Goal: Information Seeking & Learning: Learn about a topic

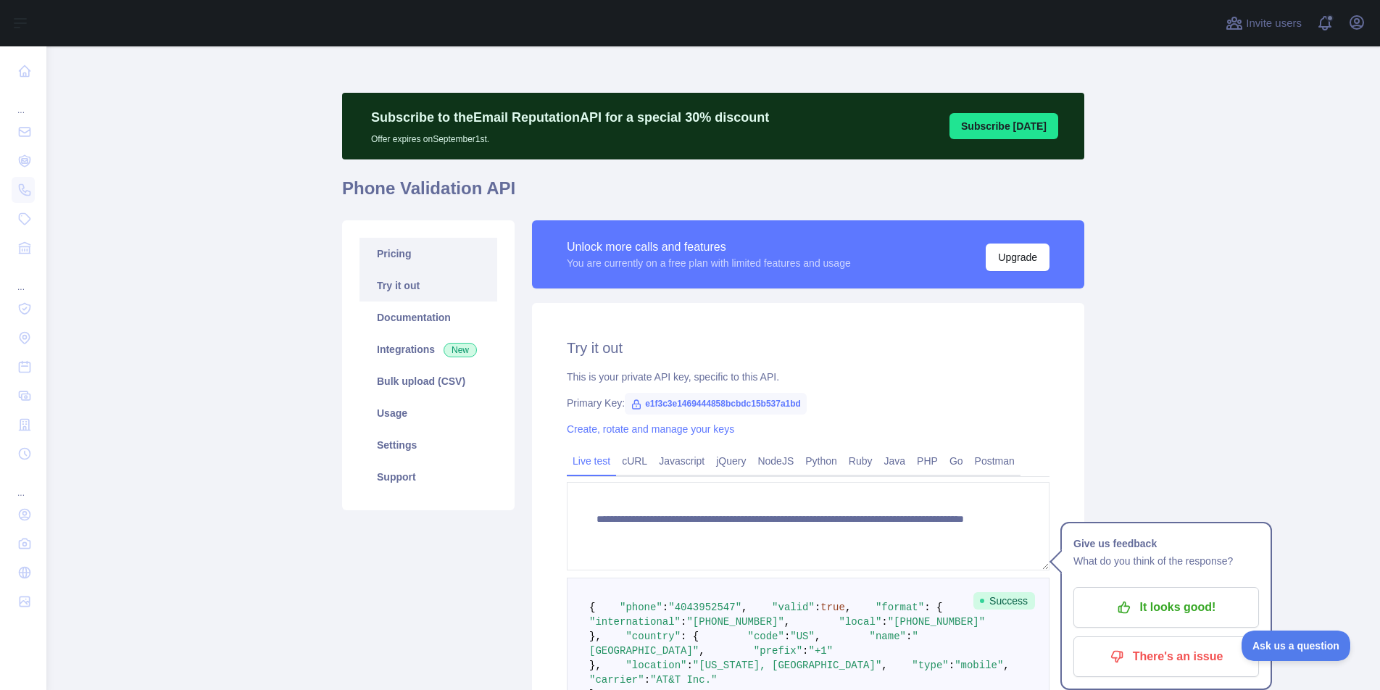
click at [387, 246] on link "Pricing" at bounding box center [428, 254] width 138 height 32
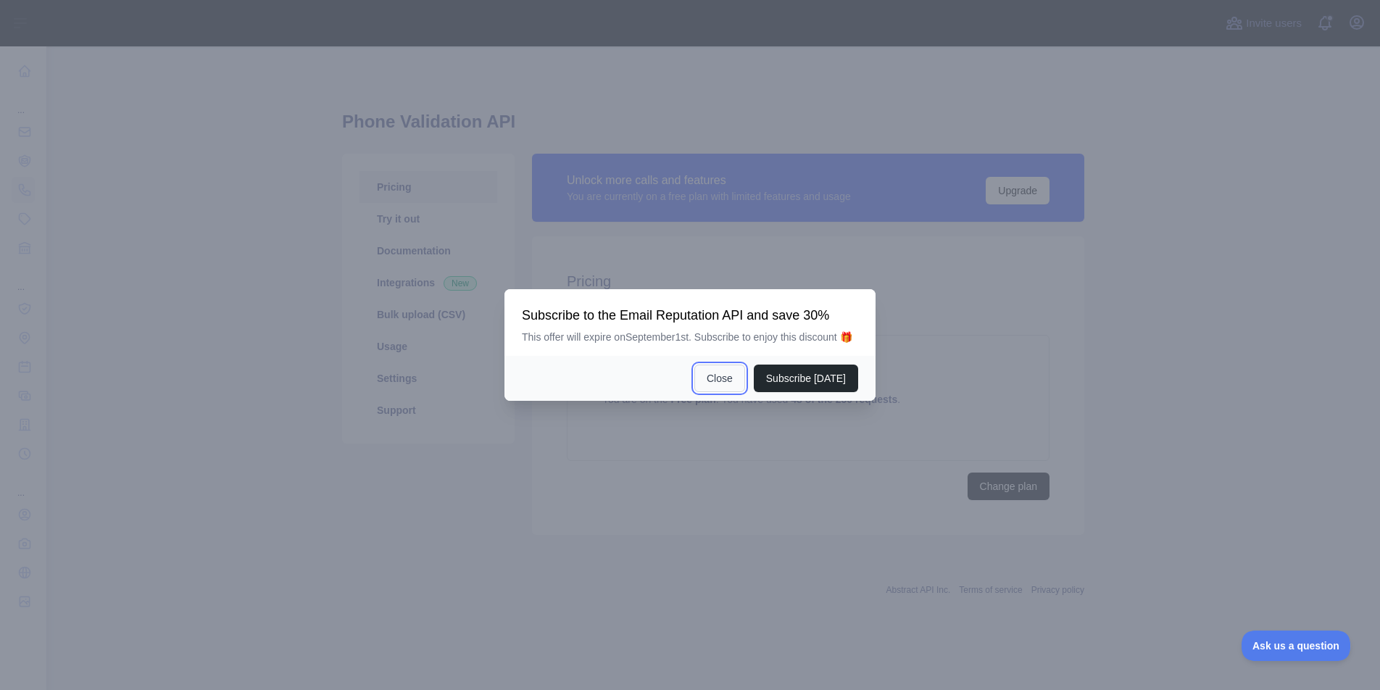
click at [715, 387] on button "Close" at bounding box center [719, 379] width 51 height 28
